Goal: Transaction & Acquisition: Open Live Trading Account - Broker INFINOX

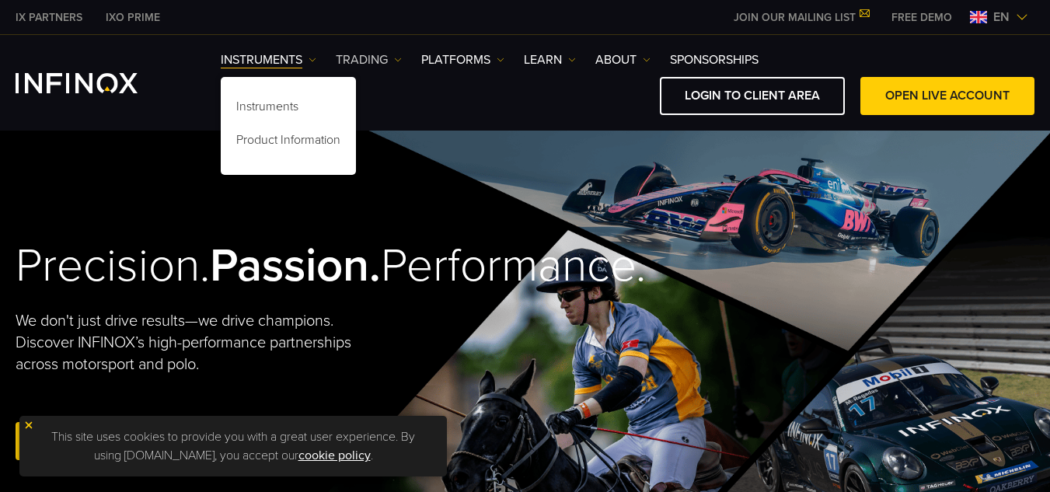
click at [395, 61] on img at bounding box center [398, 60] width 8 height 8
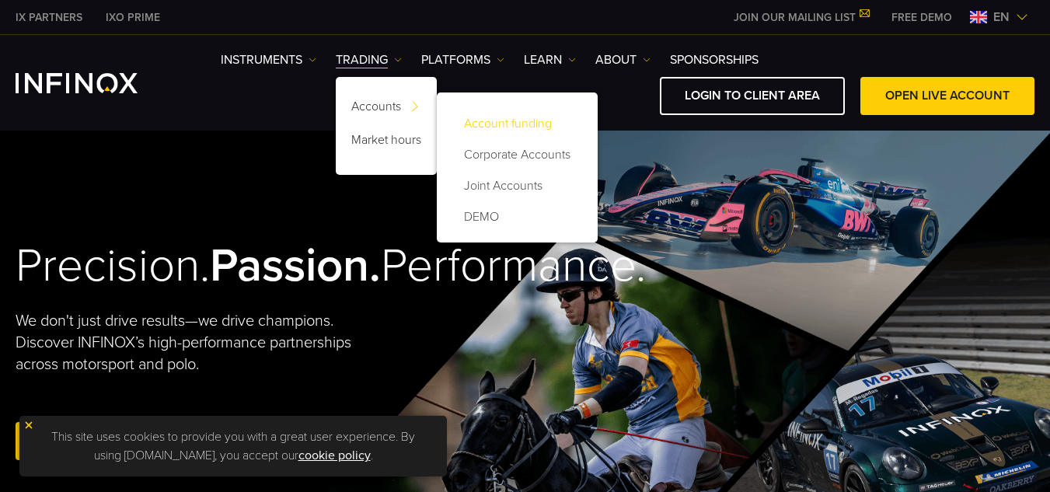
click at [549, 126] on link "Account funding" at bounding box center [517, 123] width 130 height 31
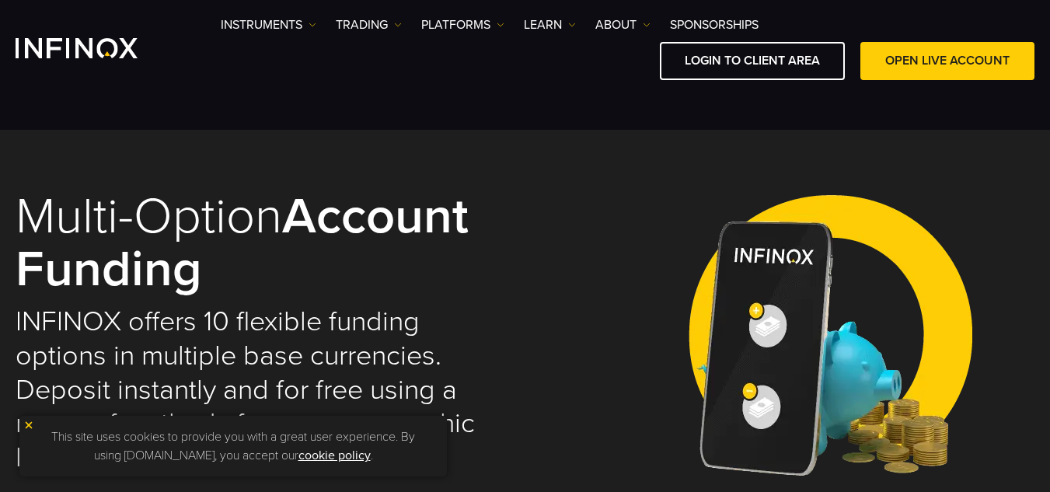
select select "***"
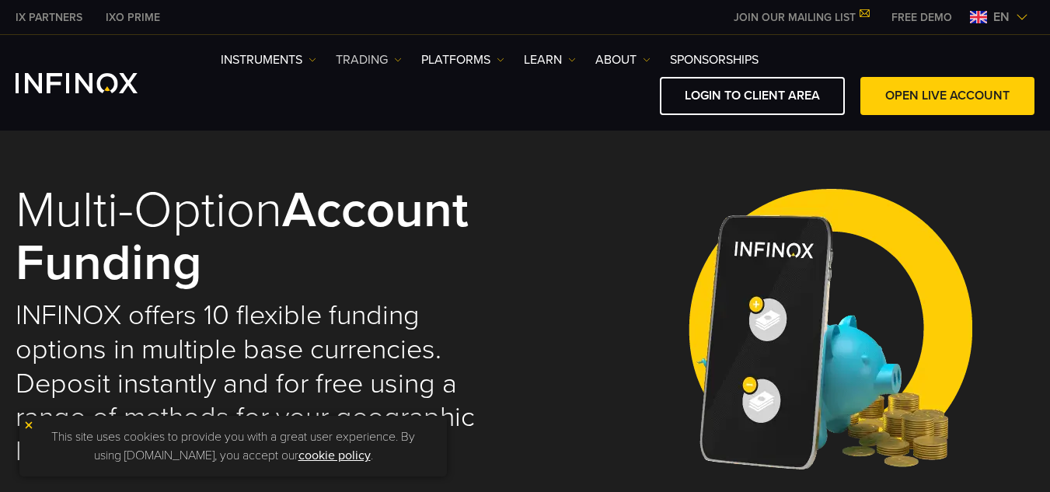
click at [396, 61] on img at bounding box center [398, 60] width 8 height 8
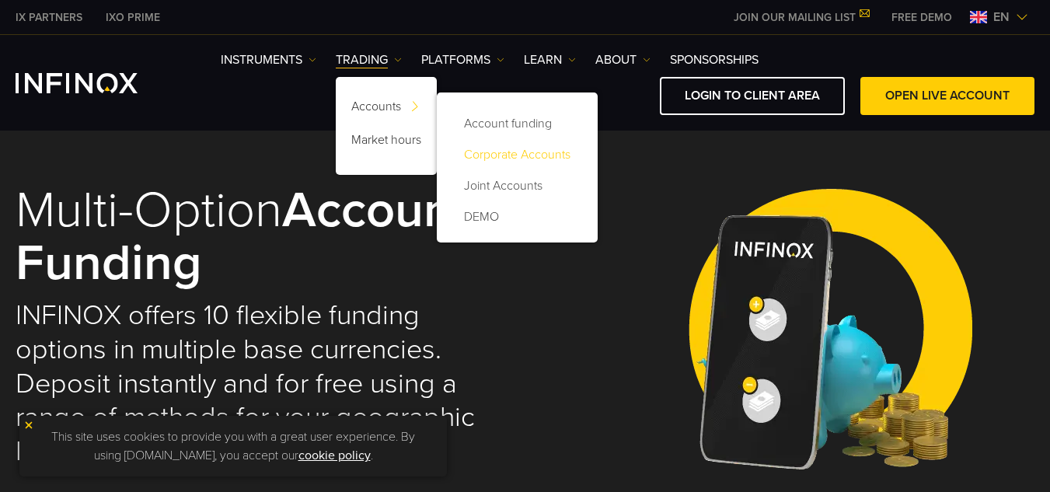
click at [537, 155] on link "Corporate Accounts" at bounding box center [517, 154] width 130 height 31
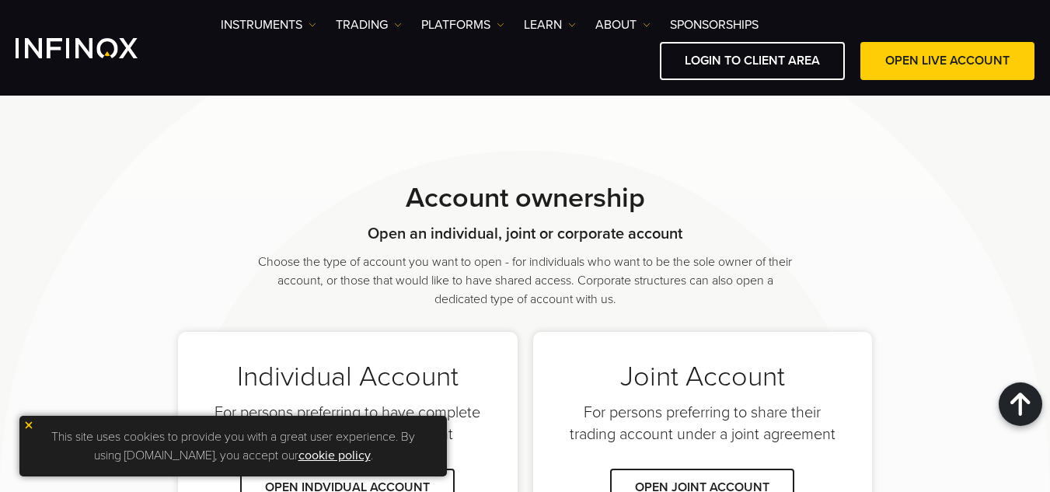
click at [26, 427] on img at bounding box center [28, 425] width 11 height 11
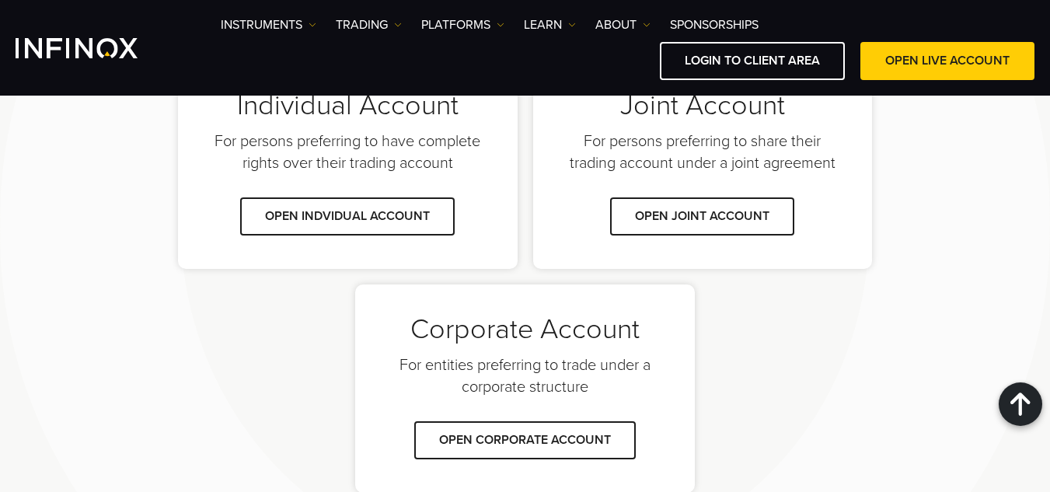
scroll to position [1146, 0]
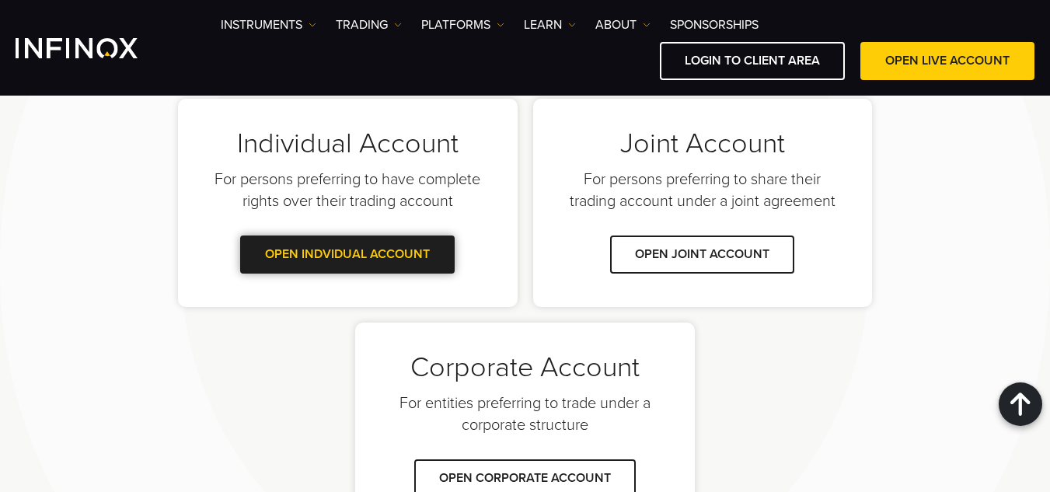
click at [333, 262] on link "OPEN INDVIDUAL ACCOUNT" at bounding box center [347, 254] width 215 height 38
